Goal: Information Seeking & Learning: Learn about a topic

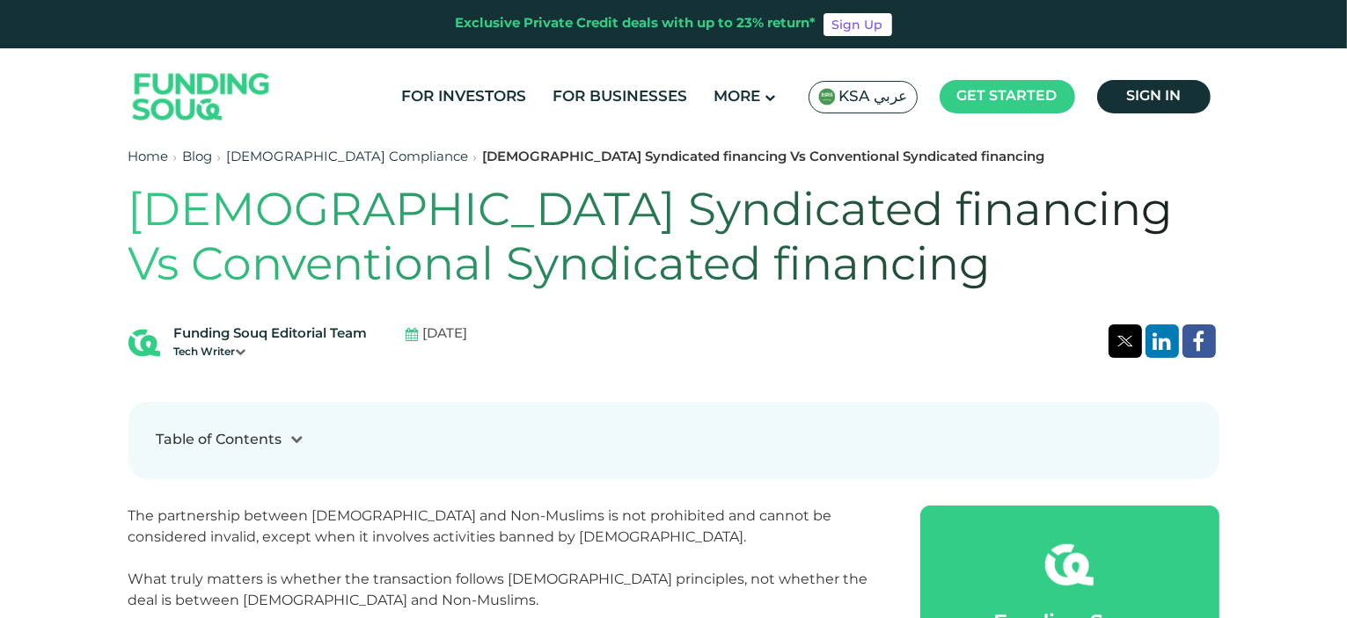
click at [880, 95] on span "KSA عربي" at bounding box center [873, 97] width 69 height 20
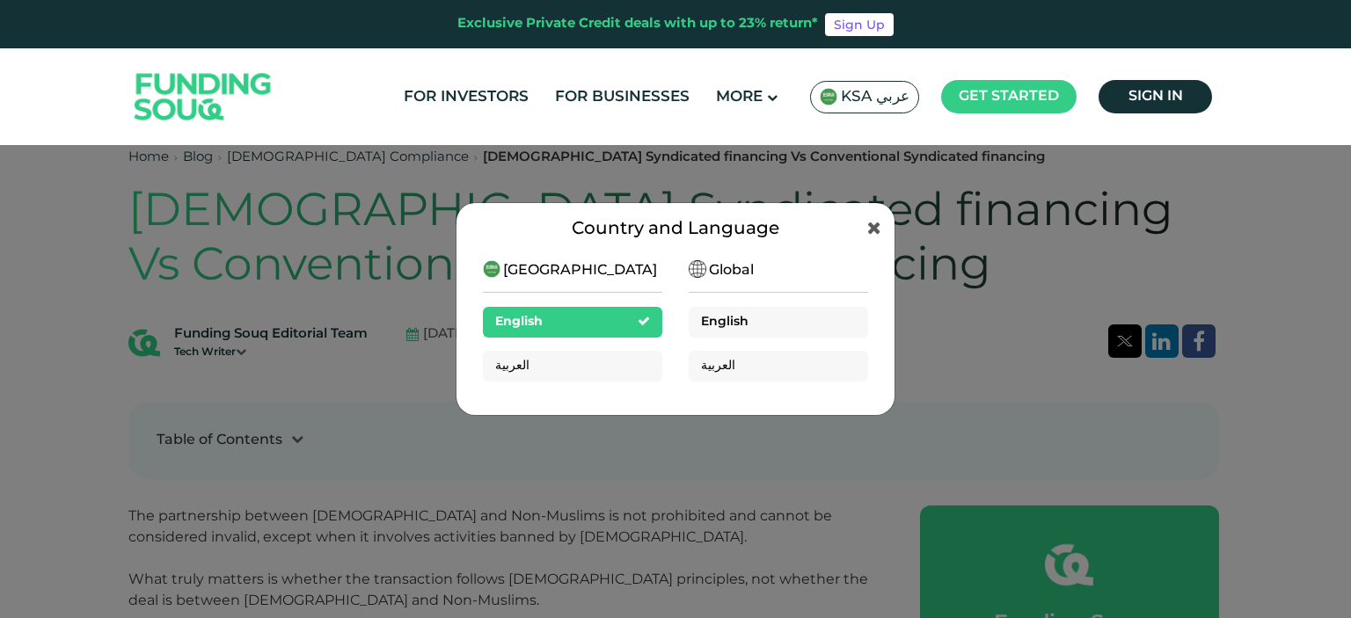
click at [781, 317] on div "English" at bounding box center [778, 322] width 179 height 31
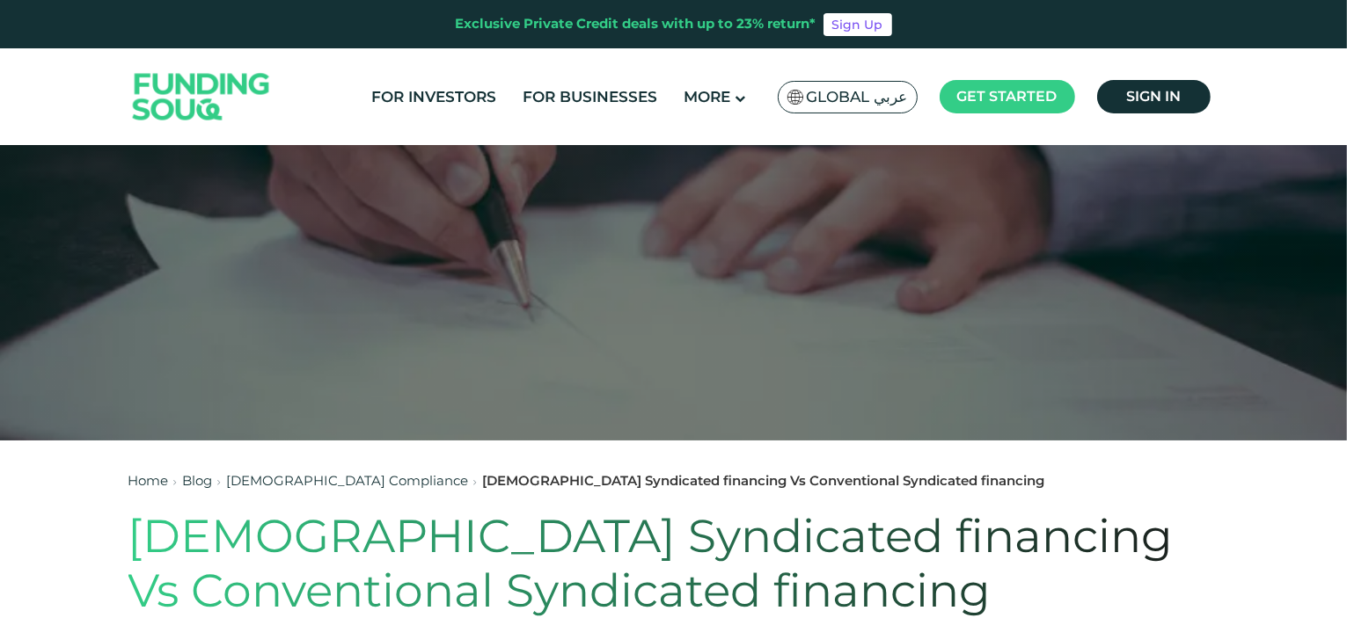
scroll to position [176, 0]
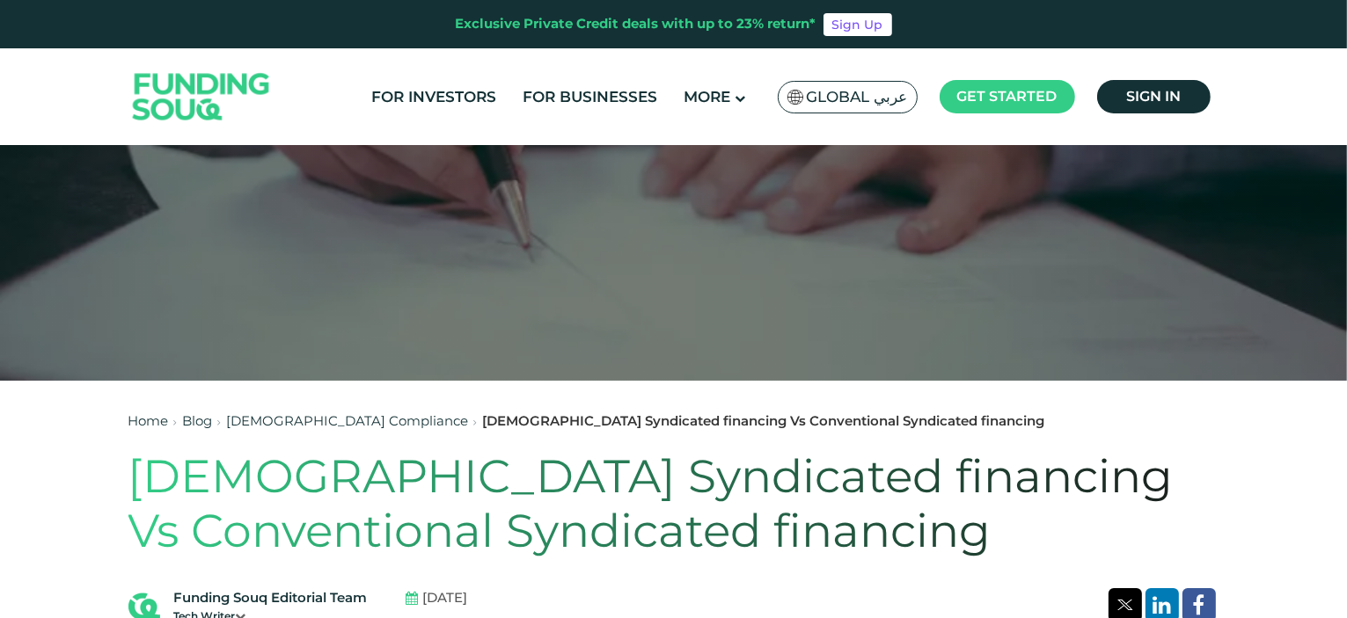
click at [190, 421] on link "Blog" at bounding box center [198, 421] width 30 height 17
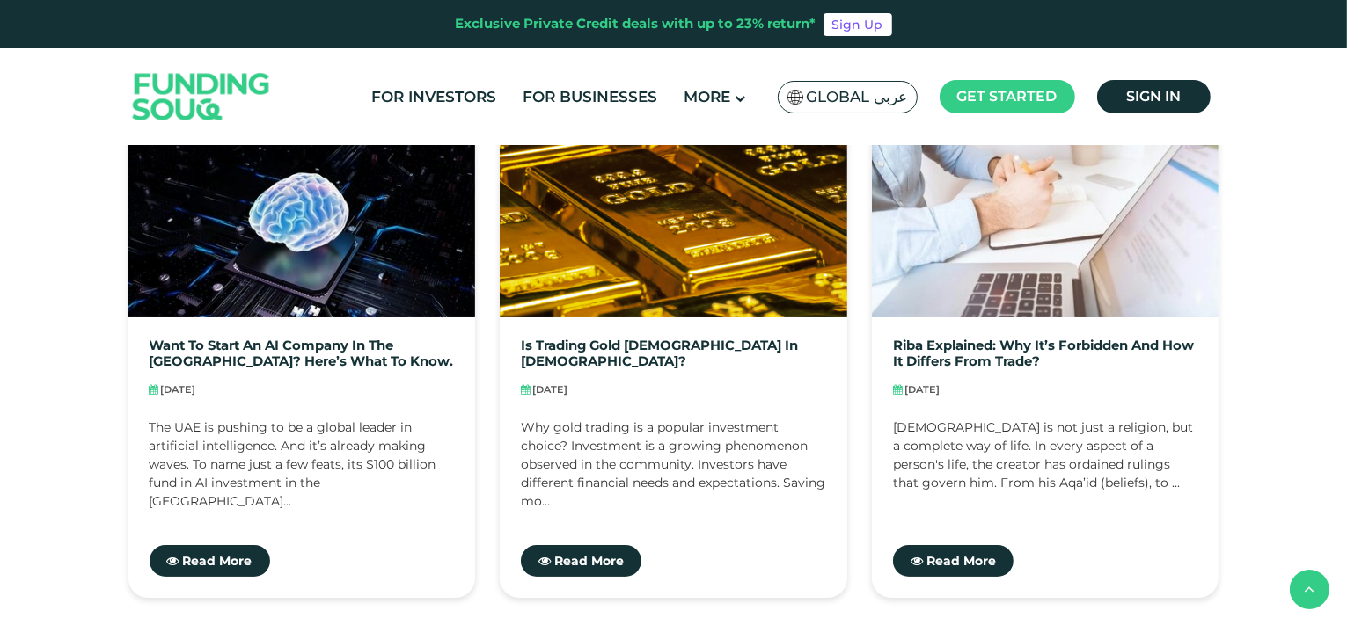
scroll to position [1496, 0]
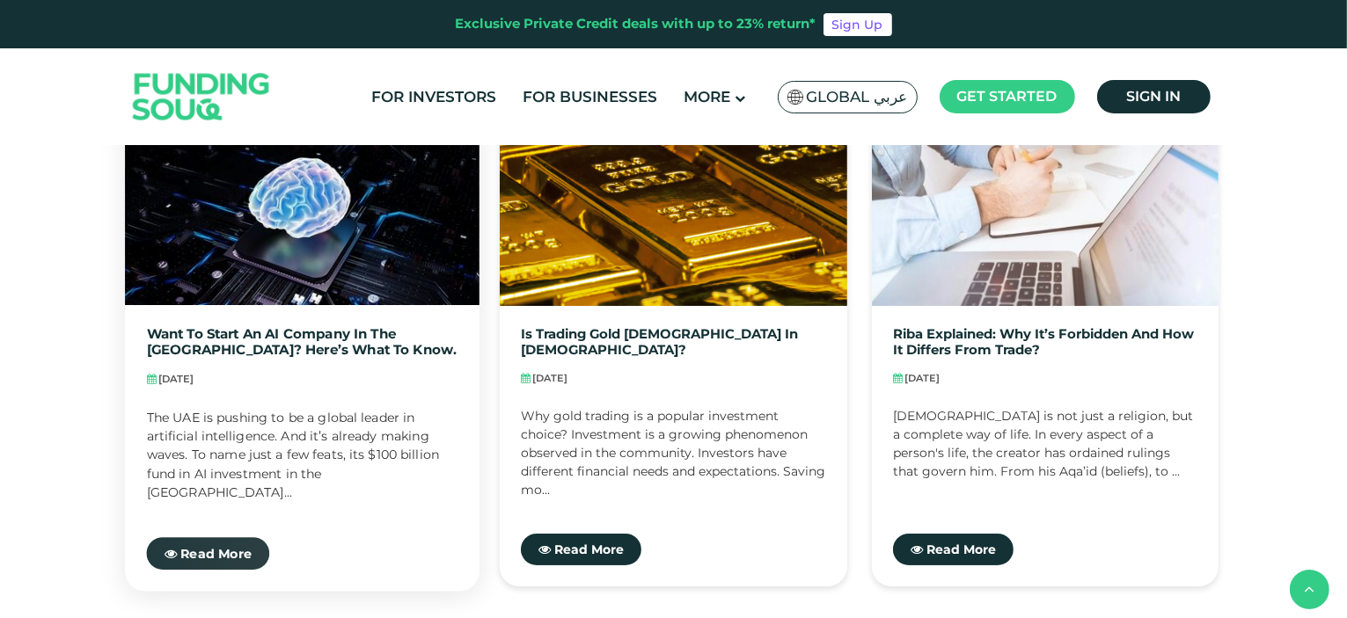
click at [235, 546] on span "Read More" at bounding box center [215, 554] width 71 height 16
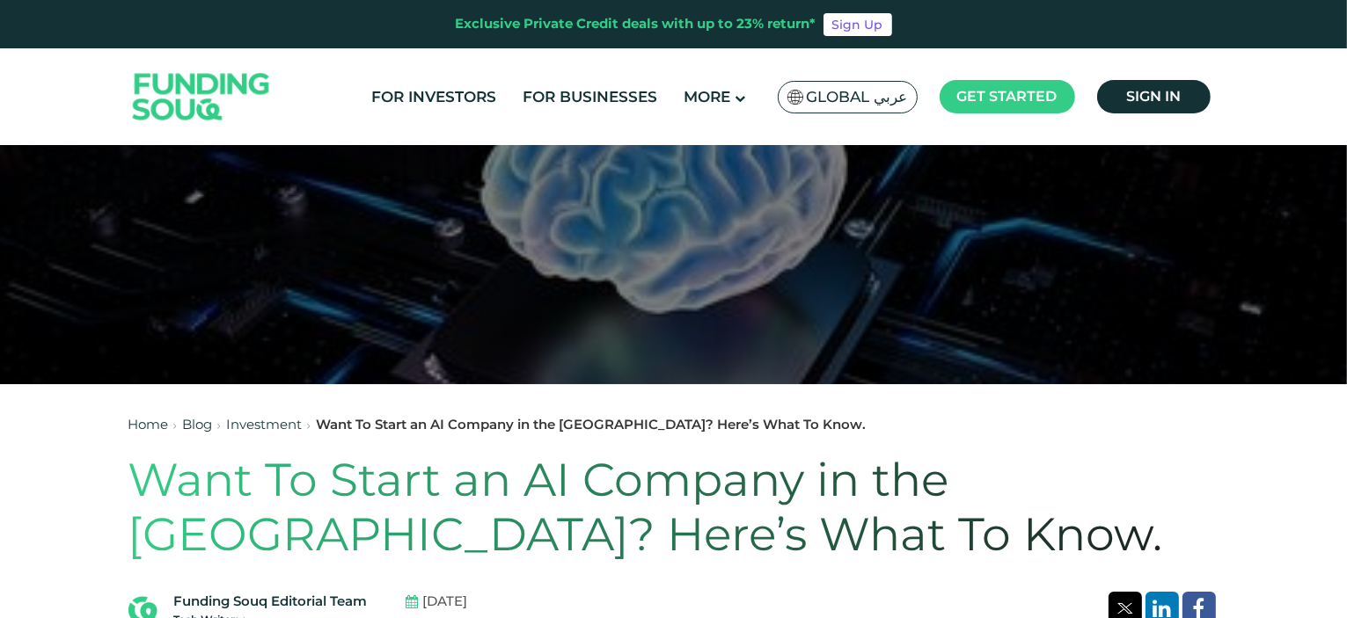
scroll to position [176, 0]
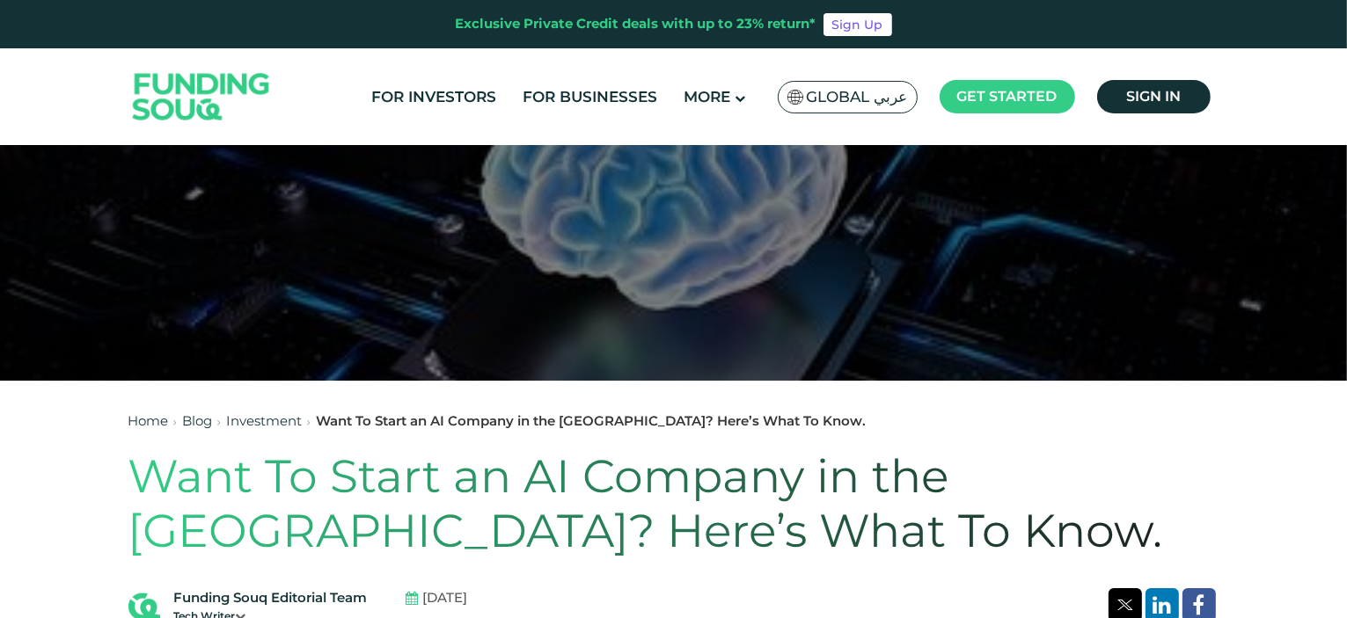
click at [202, 421] on link "Blog" at bounding box center [198, 421] width 30 height 17
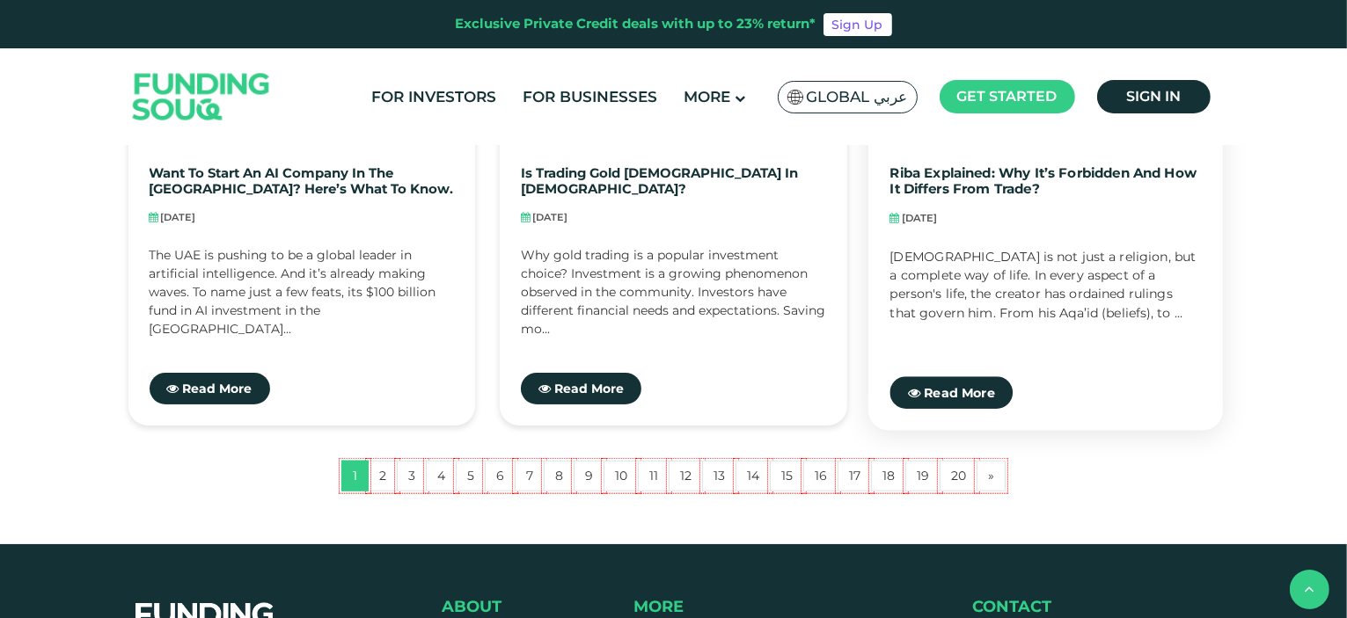
scroll to position [1760, 0]
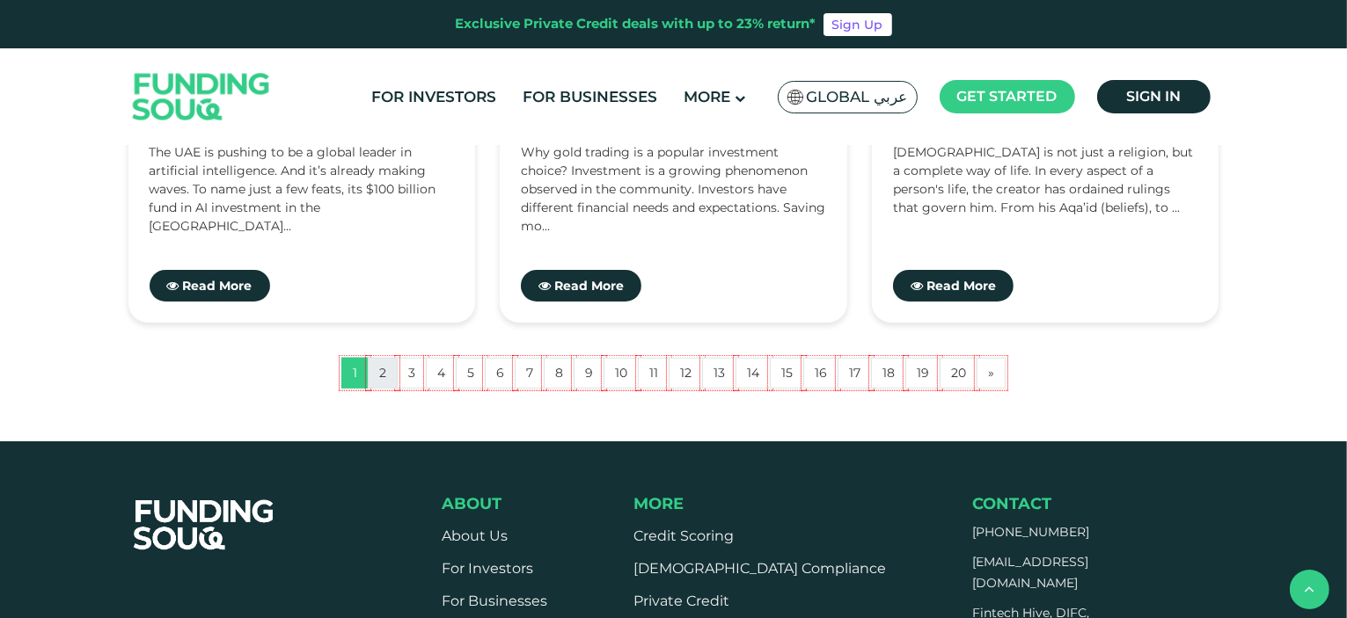
click at [387, 377] on link "2" at bounding box center [383, 373] width 30 height 31
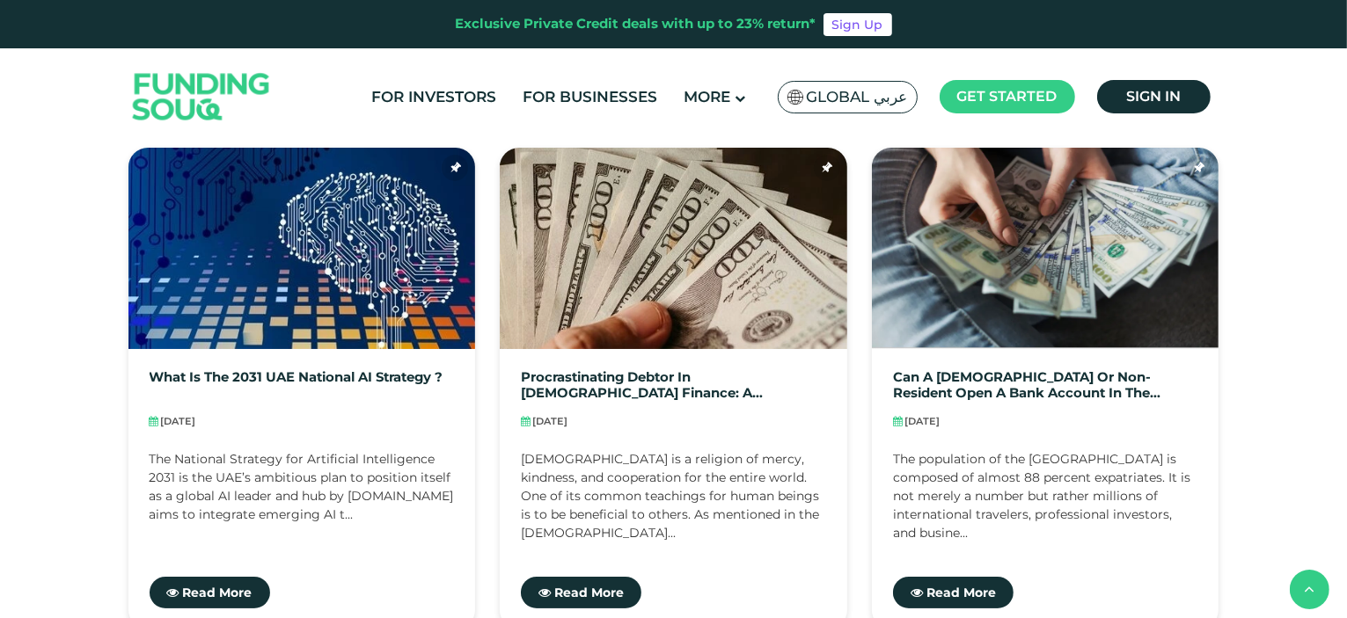
scroll to position [616, 0]
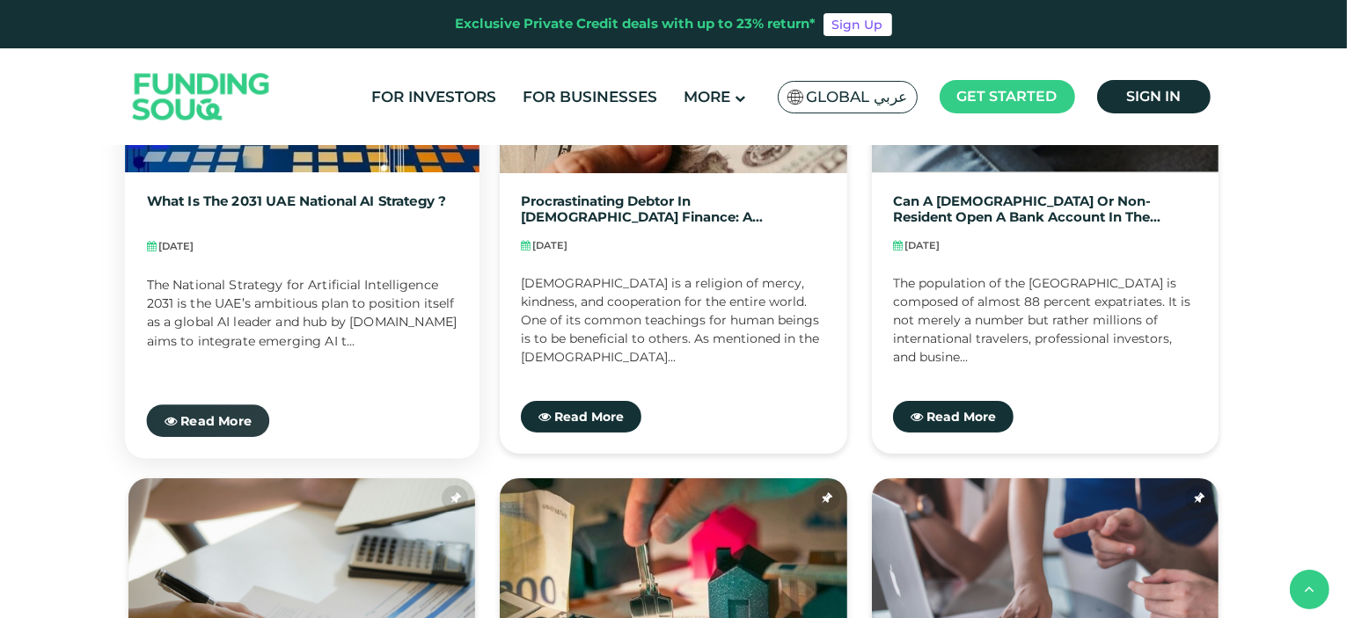
click at [232, 412] on link "Read More" at bounding box center [207, 421] width 123 height 33
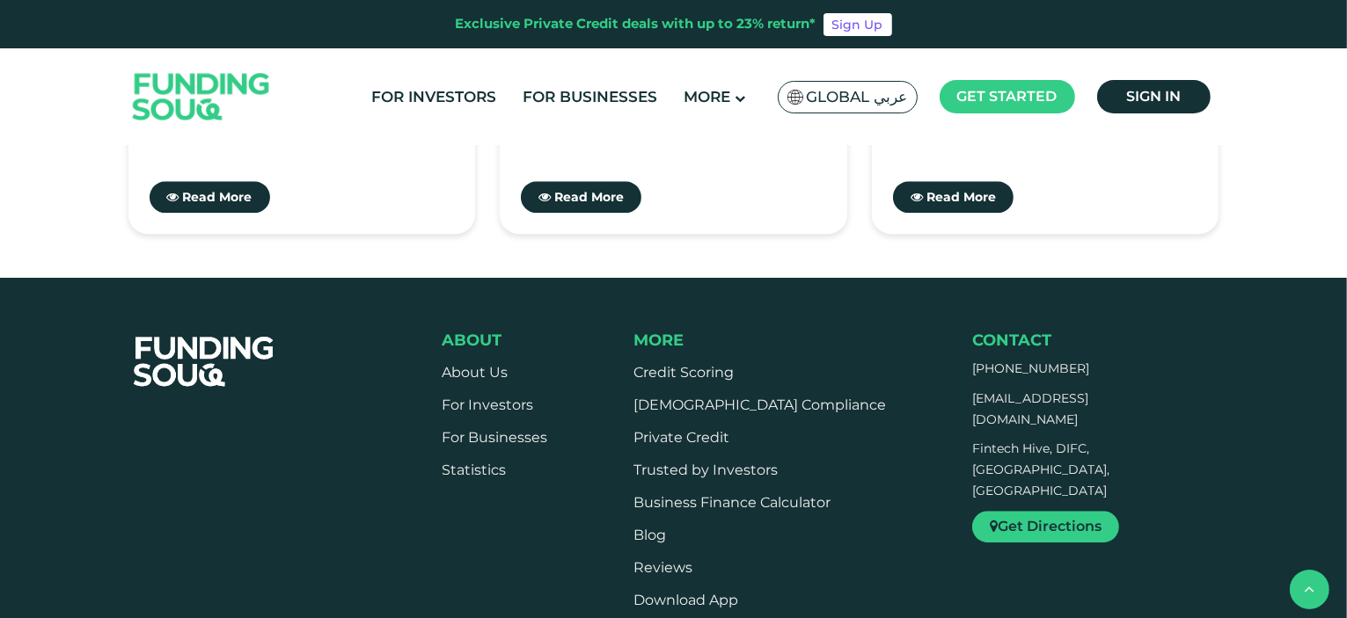
scroll to position [4487, 0]
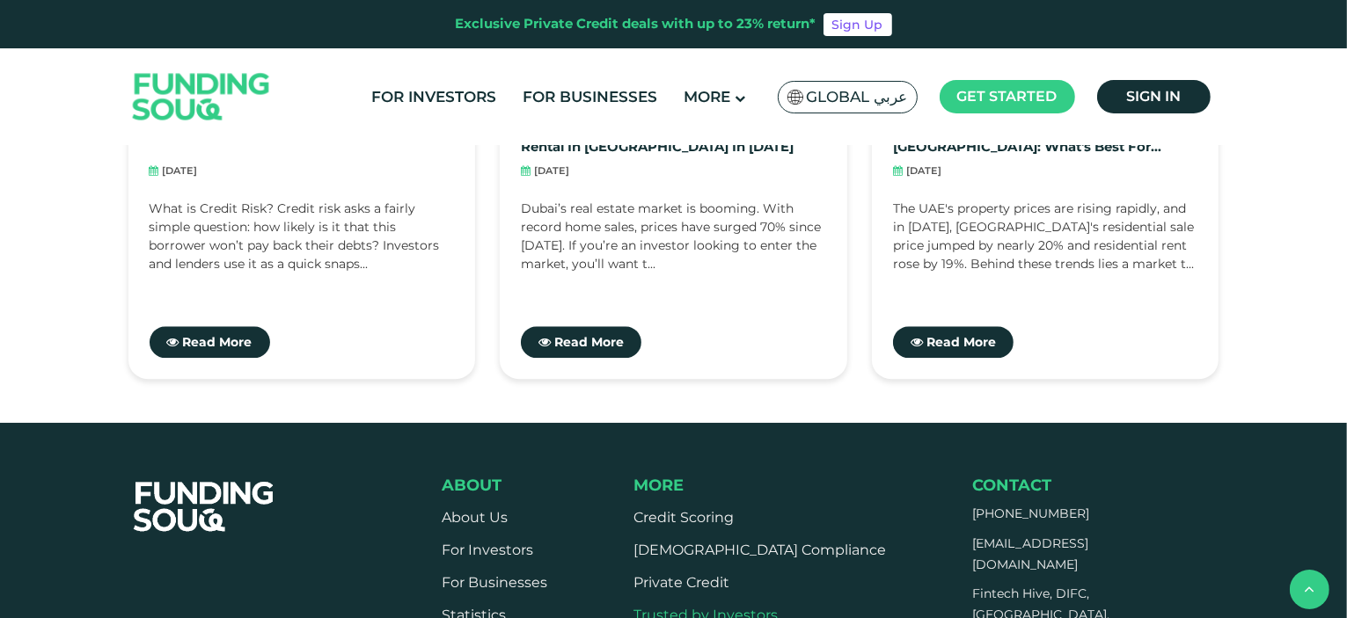
click at [689, 607] on link "Trusted by Investors" at bounding box center [705, 615] width 144 height 17
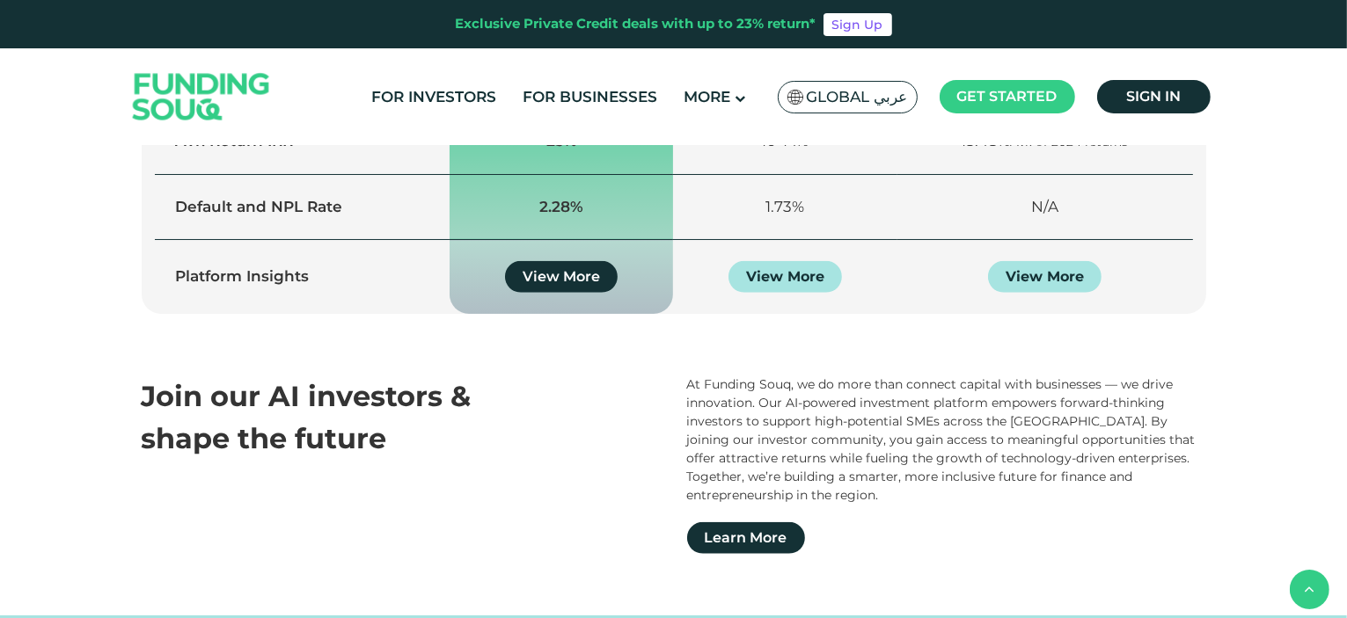
scroll to position [1672, 0]
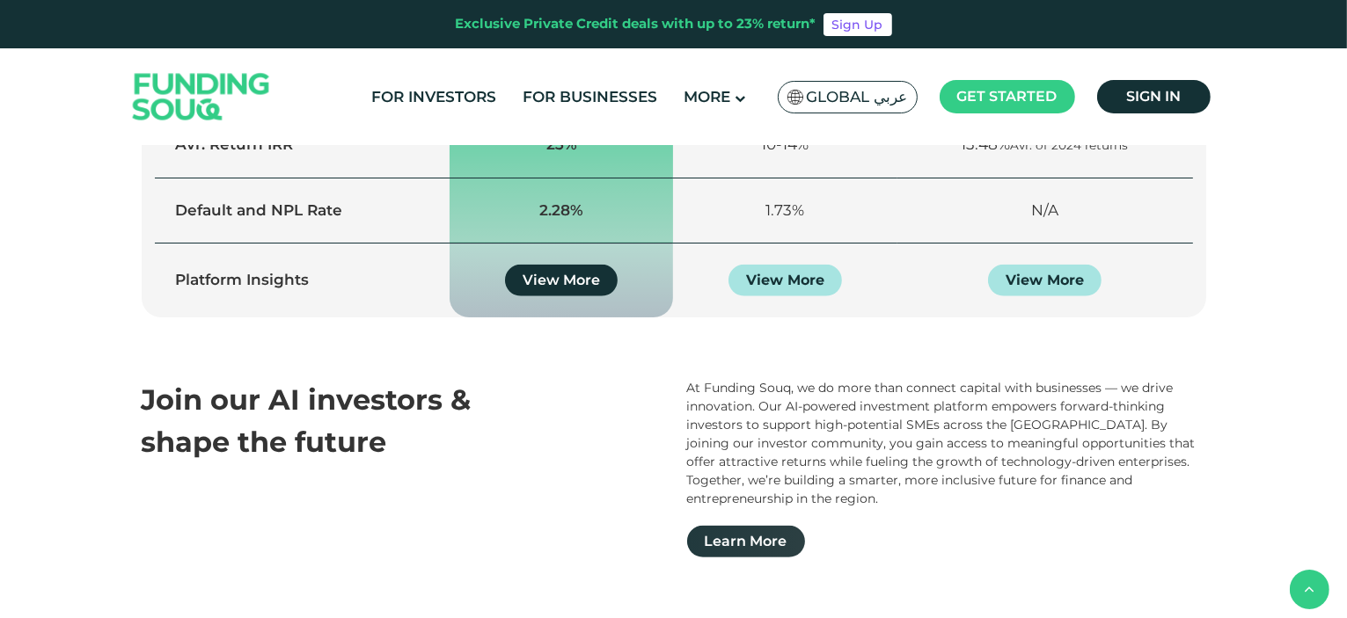
click at [732, 526] on link "Learn More" at bounding box center [746, 542] width 118 height 32
